Goal: Answer question/provide support

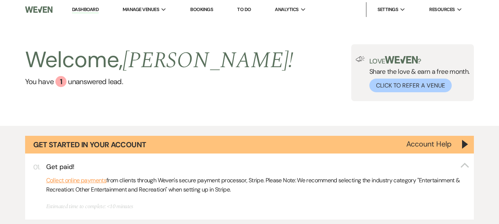
click at [224, 76] on div "Welcome, [PERSON_NAME] ! You have 1 unanswered lead . Love ? Share the love & e…" at bounding box center [249, 72] width 499 height 57
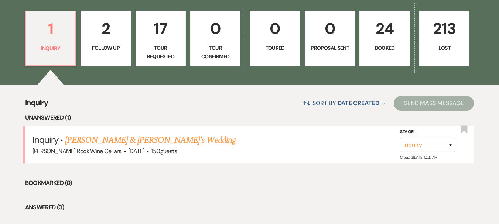
scroll to position [308, 0]
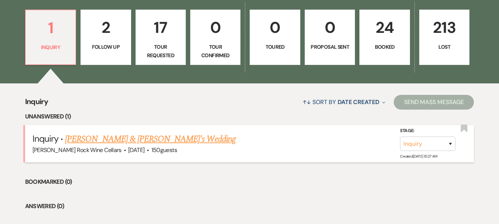
click at [107, 139] on link "[PERSON_NAME] & [PERSON_NAME]'s Wedding" at bounding box center [150, 139] width 171 height 13
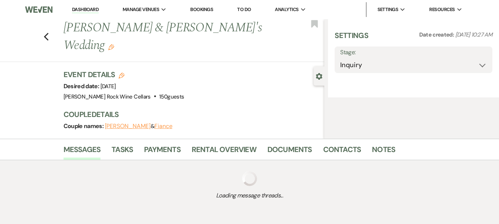
select select "5"
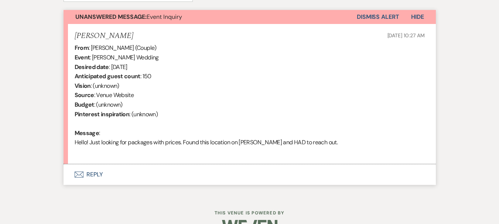
scroll to position [274, 0]
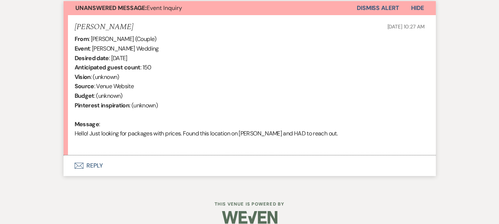
click at [90, 163] on button "Envelope Reply" at bounding box center [250, 165] width 372 height 21
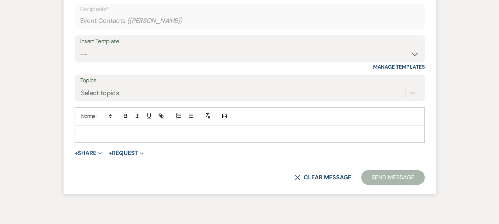
scroll to position [450, 0]
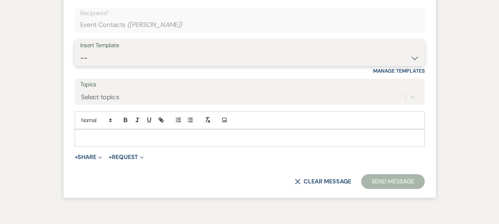
click at [417, 57] on select "-- Weven Planning Portal Introduction (Booked Events) First Response [PERSON_NA…" at bounding box center [249, 58] width 339 height 14
select select "131"
click at [80, 51] on select "-- Weven Planning Portal Introduction (Booked Events) First Response [PERSON_NA…" at bounding box center [249, 58] width 339 height 14
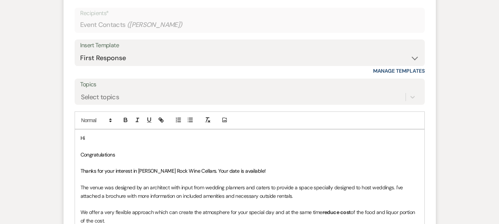
click at [122, 138] on p "Hi" at bounding box center [250, 138] width 338 height 8
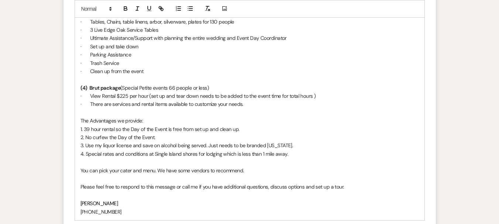
scroll to position [885, 0]
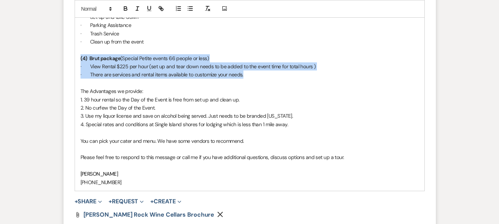
drag, startPoint x: 79, startPoint y: 54, endPoint x: 243, endPoint y: 78, distance: 166.1
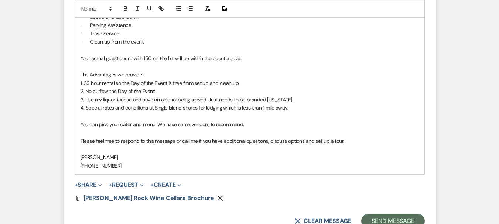
click at [174, 60] on p "Your actual guest count with 150 on the list will be within the count above." at bounding box center [250, 58] width 338 height 8
click at [158, 59] on p "Your actual guest count with 150 inviations will be within the count above." at bounding box center [250, 58] width 338 height 8
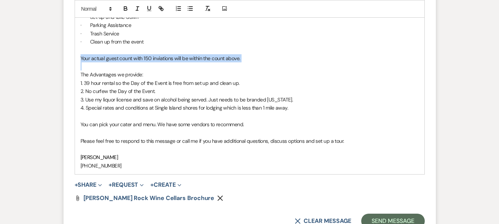
click at [158, 59] on p "Your actual guest count with 150 inviations will be within the count above." at bounding box center [250, 58] width 338 height 8
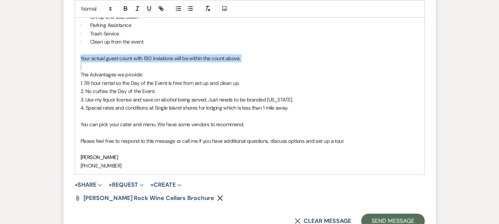
click at [162, 59] on p "Your actual guest count with 150 inviations will be within the count above." at bounding box center [250, 58] width 338 height 8
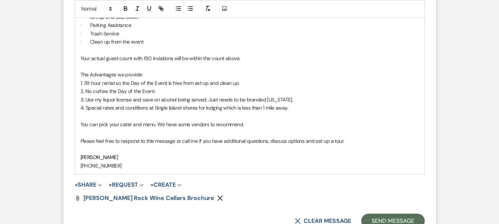
click at [162, 59] on p "Your actual guest count with 150 inviations will be within the count above." at bounding box center [250, 58] width 338 height 8
click at [275, 66] on p at bounding box center [250, 66] width 338 height 8
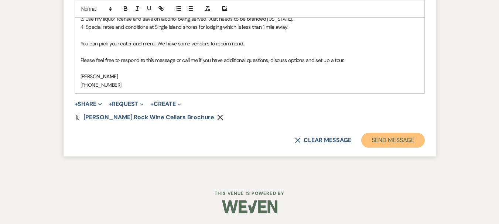
click at [400, 138] on button "Send Message" at bounding box center [392, 140] width 63 height 15
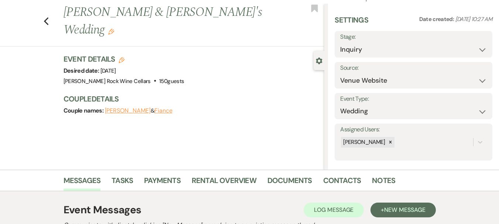
scroll to position [0, 0]
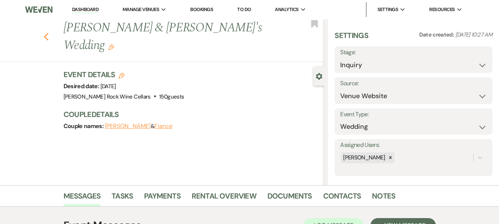
click at [49, 32] on icon "Previous" at bounding box center [47, 36] width 6 height 9
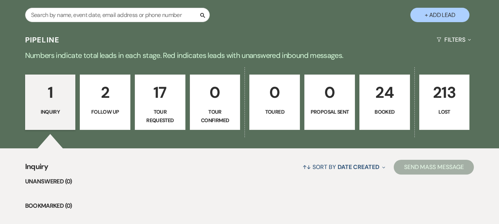
scroll to position [242, 0]
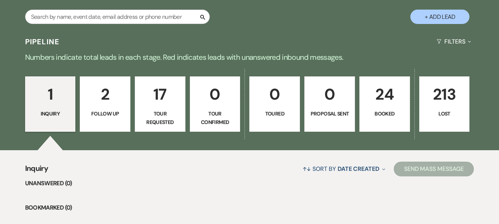
click at [120, 96] on p "2" at bounding box center [105, 94] width 41 height 25
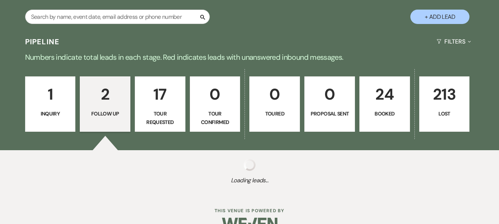
select select "9"
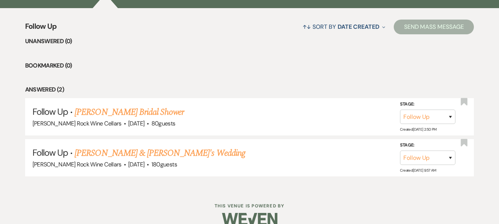
scroll to position [396, 0]
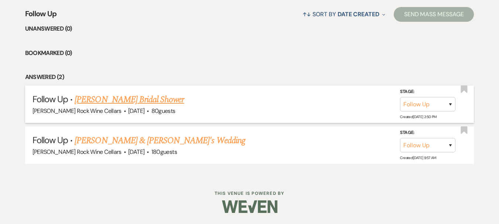
click at [109, 97] on link "[PERSON_NAME] Bridal Shower" at bounding box center [129, 99] width 109 height 13
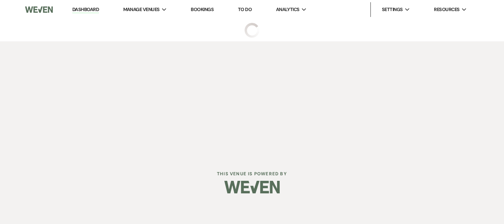
select select "9"
select select "5"
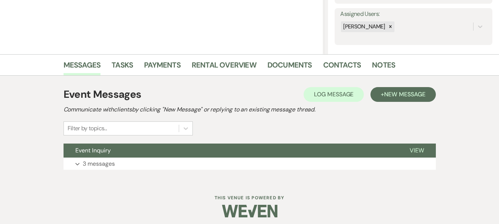
scroll to position [136, 0]
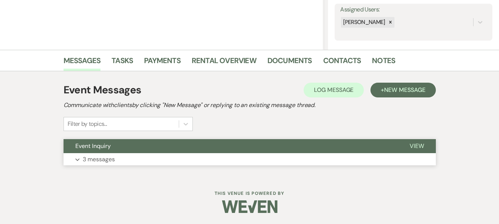
click at [413, 143] on span "View" at bounding box center [417, 146] width 14 height 8
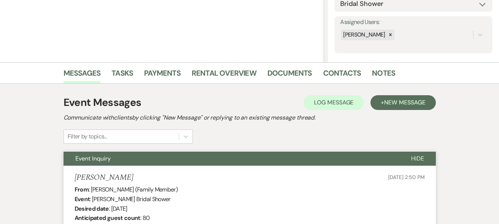
scroll to position [0, 0]
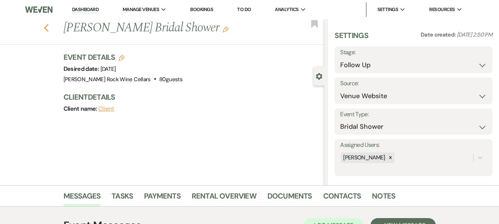
click at [48, 27] on use "button" at bounding box center [46, 28] width 5 height 8
select select "9"
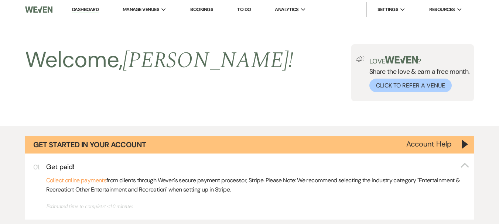
scroll to position [396, 0]
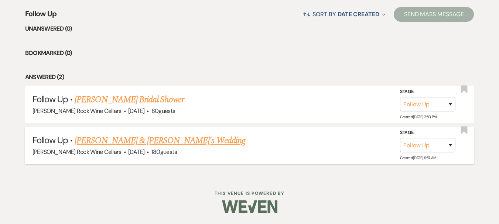
click at [121, 141] on link "[PERSON_NAME] & [PERSON_NAME]'s Wedding" at bounding box center [160, 140] width 171 height 13
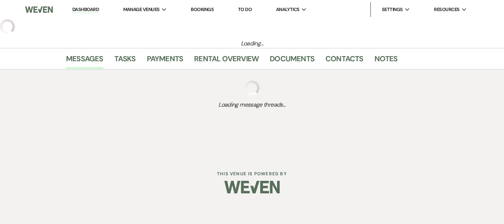
select select "9"
select select "5"
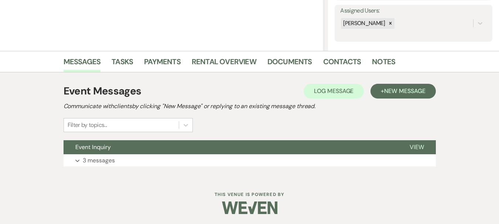
scroll to position [136, 0]
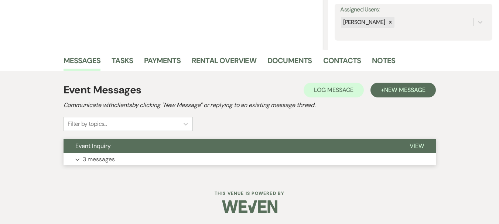
click at [418, 145] on span "View" at bounding box center [417, 146] width 14 height 8
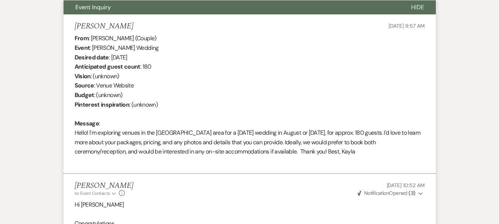
scroll to position [0, 0]
